Goal: Information Seeking & Learning: Learn about a topic

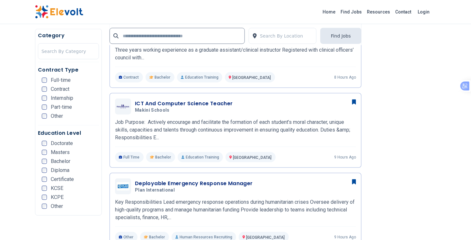
scroll to position [372, 0]
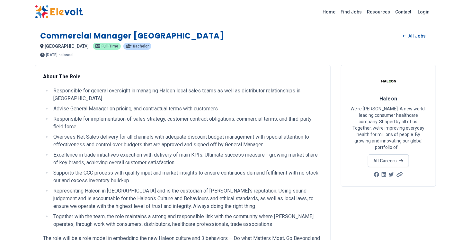
drag, startPoint x: 0, startPoint y: 0, endPoint x: 220, endPoint y: 36, distance: 222.8
click at [220, 36] on h1 "Commercial Manager [GEOGRAPHIC_DATA]" at bounding box center [132, 36] width 184 height 10
copy h1 "Commercial Manager [GEOGRAPHIC_DATA]"
